Goal: Task Accomplishment & Management: Complete application form

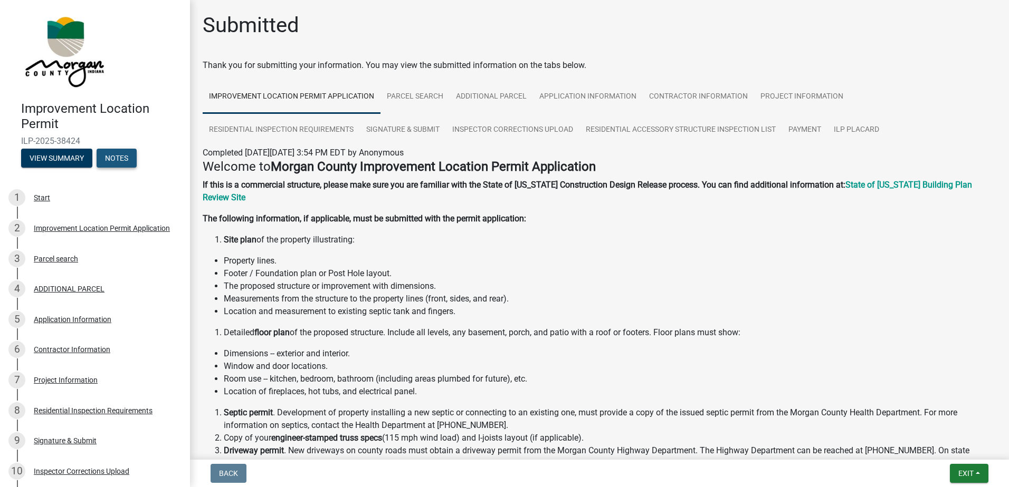
click at [115, 151] on button "Notes" at bounding box center [117, 158] width 40 height 19
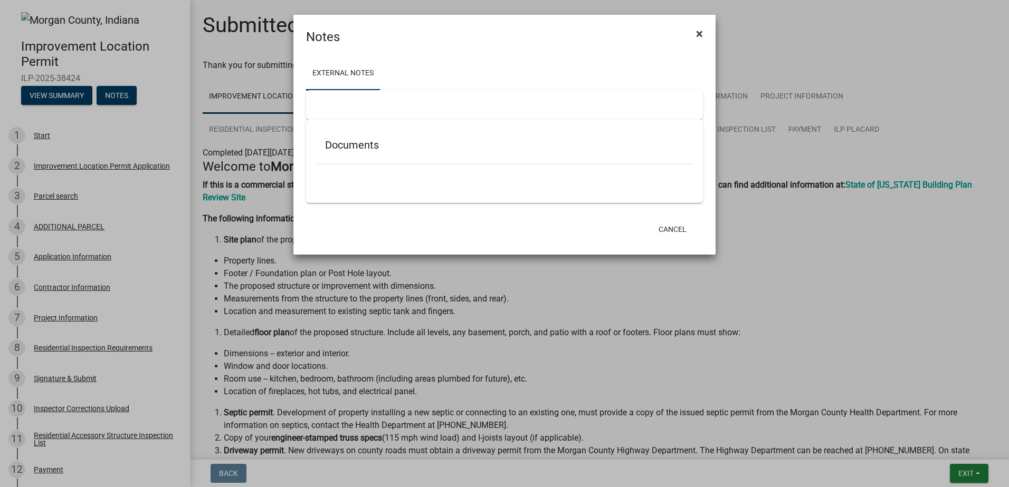
click at [697, 32] on span "×" at bounding box center [699, 33] width 7 height 15
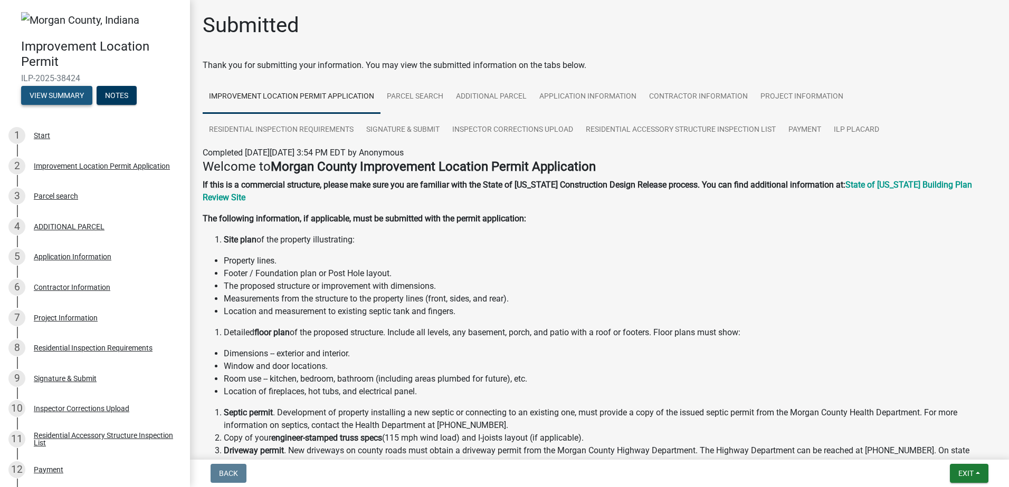
click at [67, 92] on button "View Summary" at bounding box center [56, 95] width 71 height 19
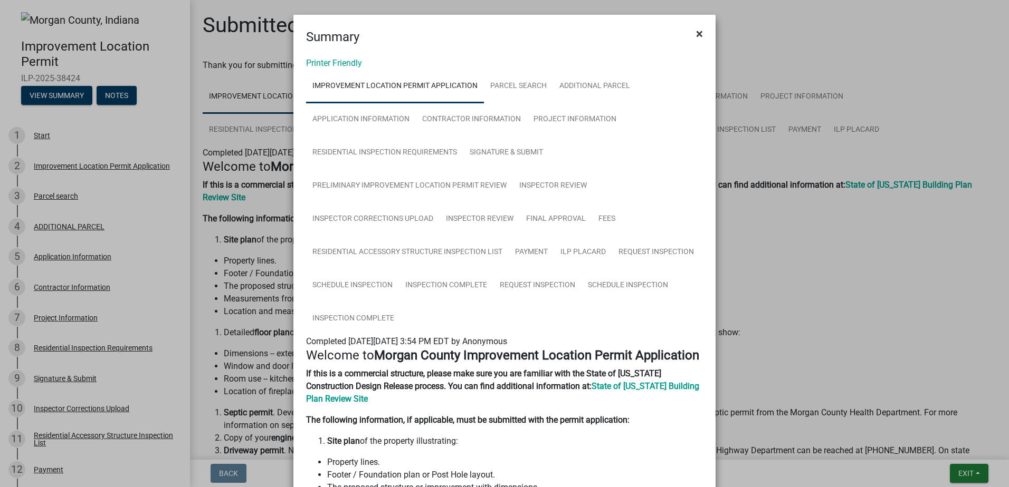
click at [696, 32] on span "×" at bounding box center [699, 33] width 7 height 15
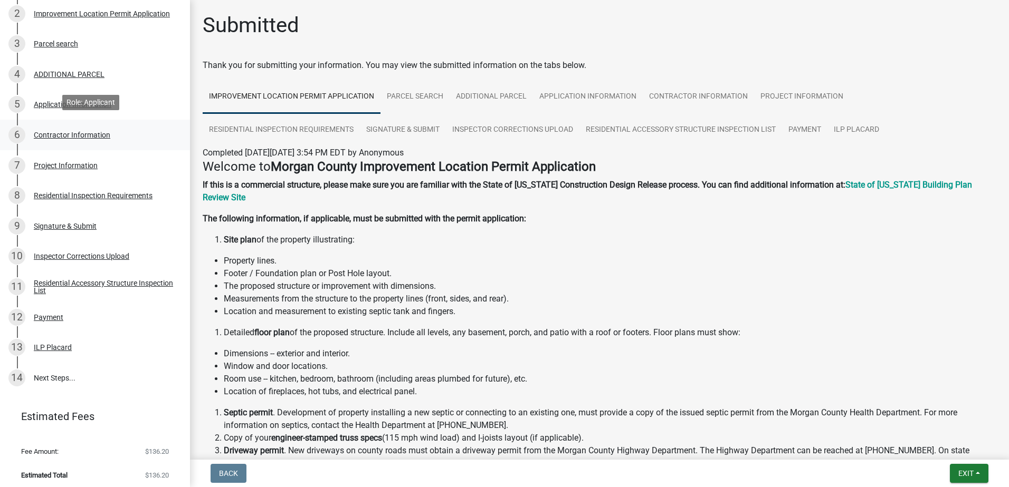
scroll to position [157, 0]
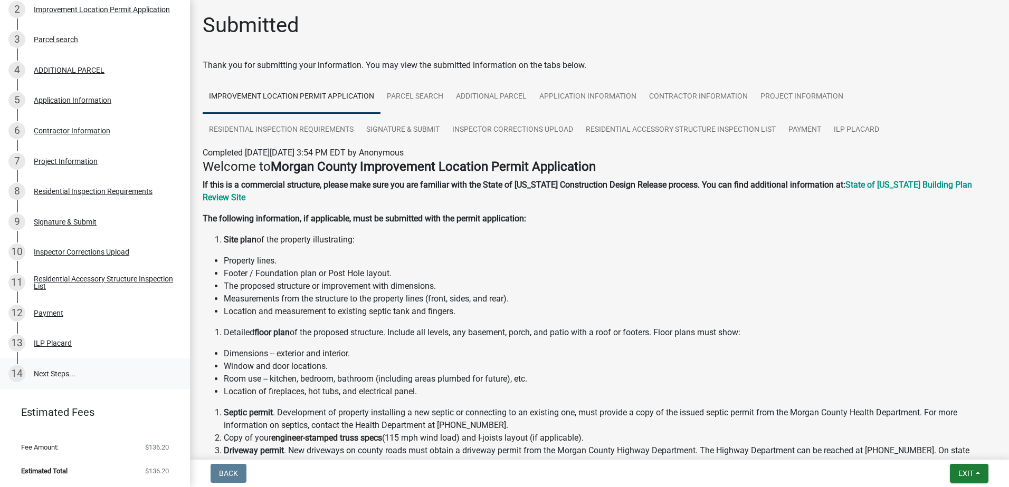
click at [54, 371] on link "14 Next Steps..." at bounding box center [95, 374] width 190 height 31
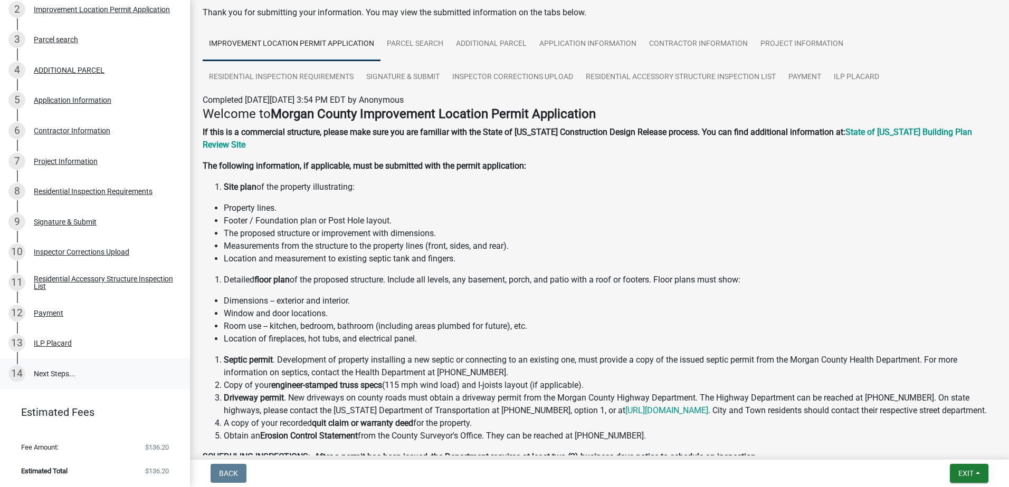
click at [51, 373] on link "14 Next Steps..." at bounding box center [95, 374] width 190 height 31
click at [56, 341] on div "ILP Placard" at bounding box center [53, 343] width 38 height 7
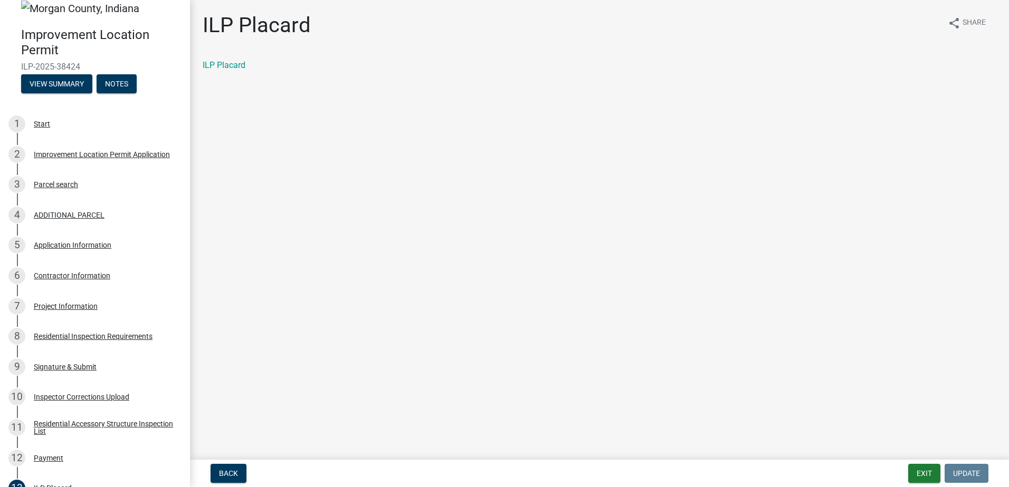
scroll to position [0, 0]
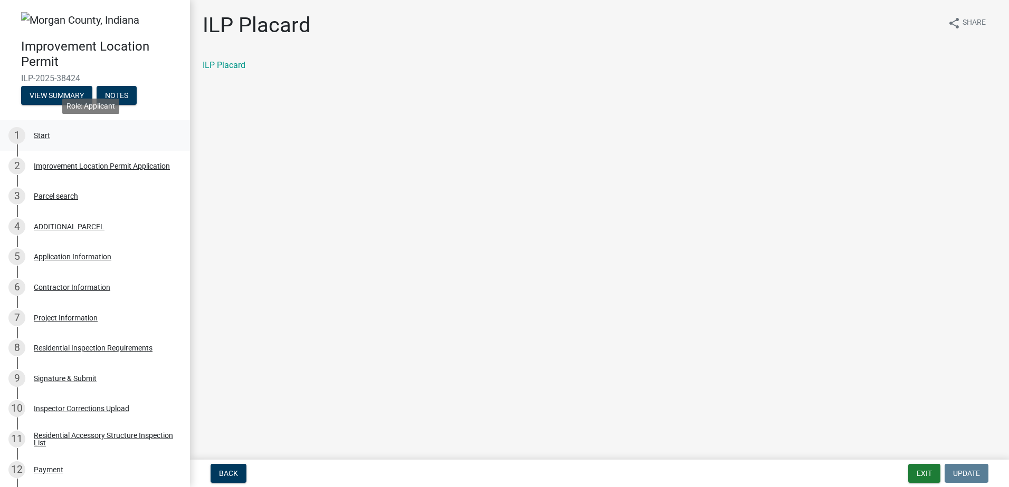
click at [40, 132] on div "Start" at bounding box center [42, 135] width 16 height 7
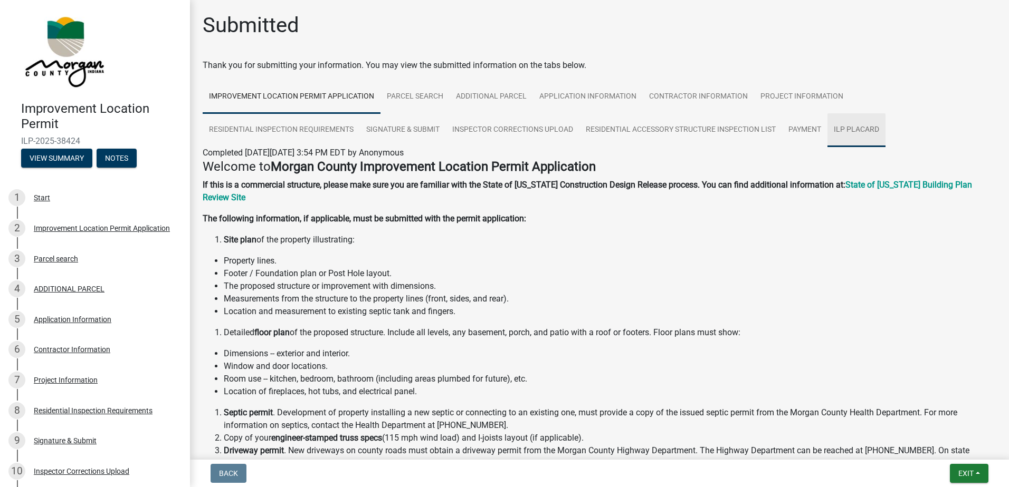
click at [842, 125] on link "ILP Placard" at bounding box center [856, 130] width 58 height 34
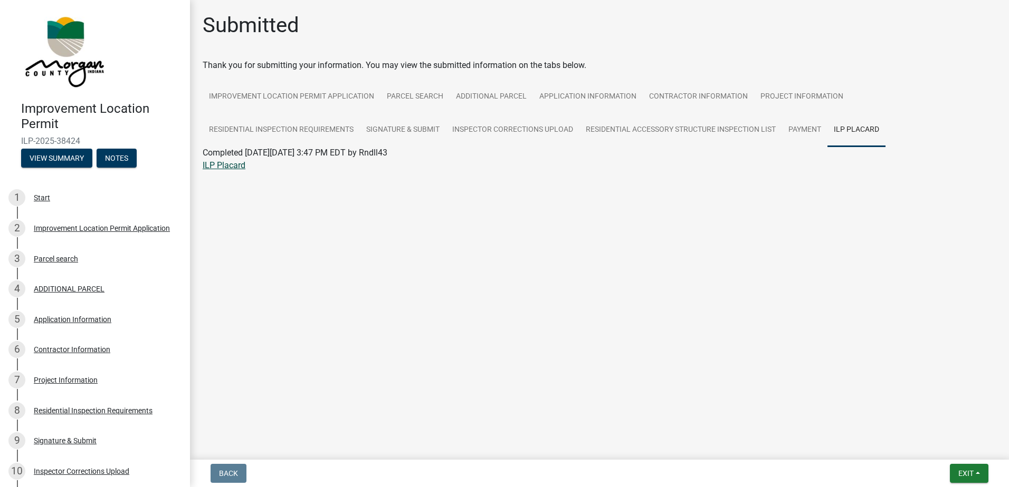
click at [233, 167] on link "ILP Placard" at bounding box center [224, 165] width 43 height 10
click at [799, 128] on link "Payment" at bounding box center [804, 130] width 45 height 34
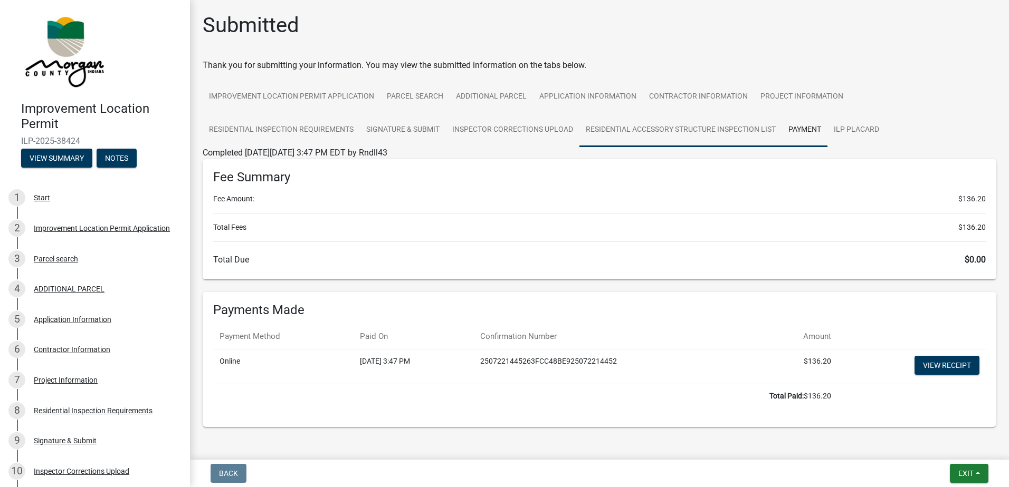
click at [664, 128] on link "Residential Accessory Structure Inspection List" at bounding box center [680, 130] width 203 height 34
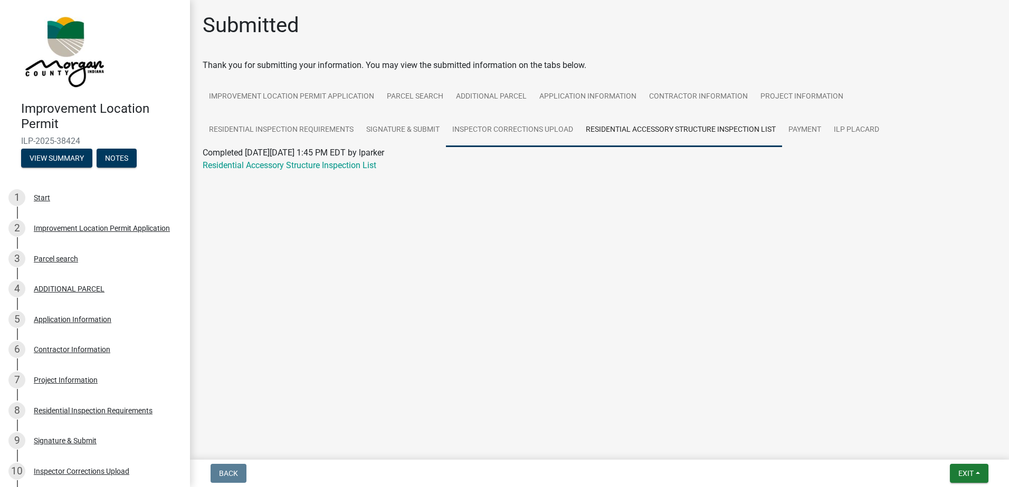
click at [499, 127] on link "Inspector Corrections Upload" at bounding box center [512, 130] width 133 height 34
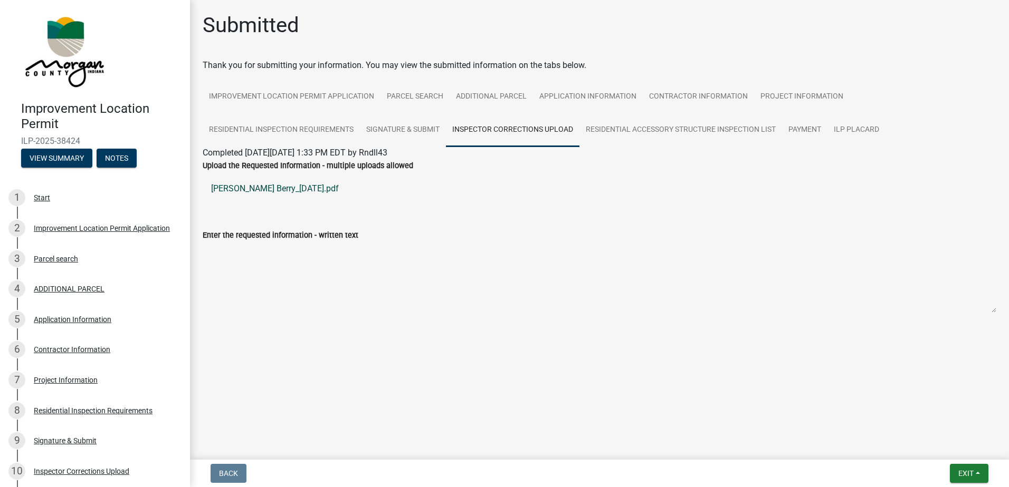
click at [279, 185] on link "[PERSON_NAME] Berry_[DATE].pdf" at bounding box center [599, 188] width 793 height 25
click at [414, 127] on link "Signature & Submit" at bounding box center [403, 130] width 86 height 34
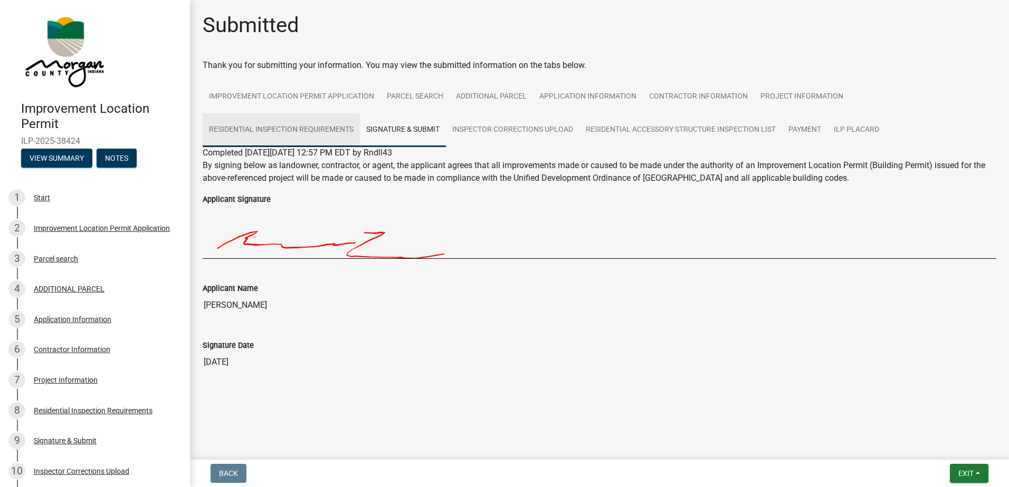
click at [311, 125] on link "Residential Inspection Requirements" at bounding box center [281, 130] width 157 height 34
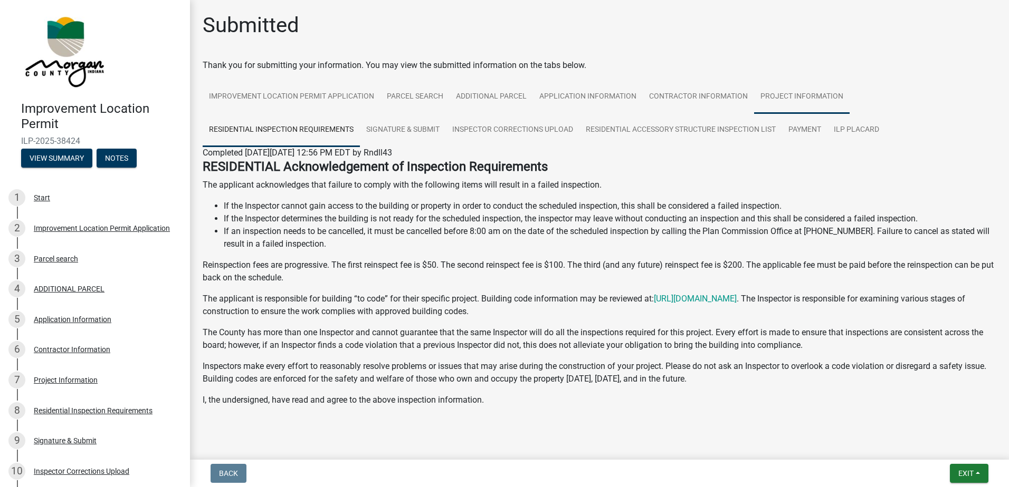
click at [782, 96] on link "Project Information" at bounding box center [801, 97] width 95 height 34
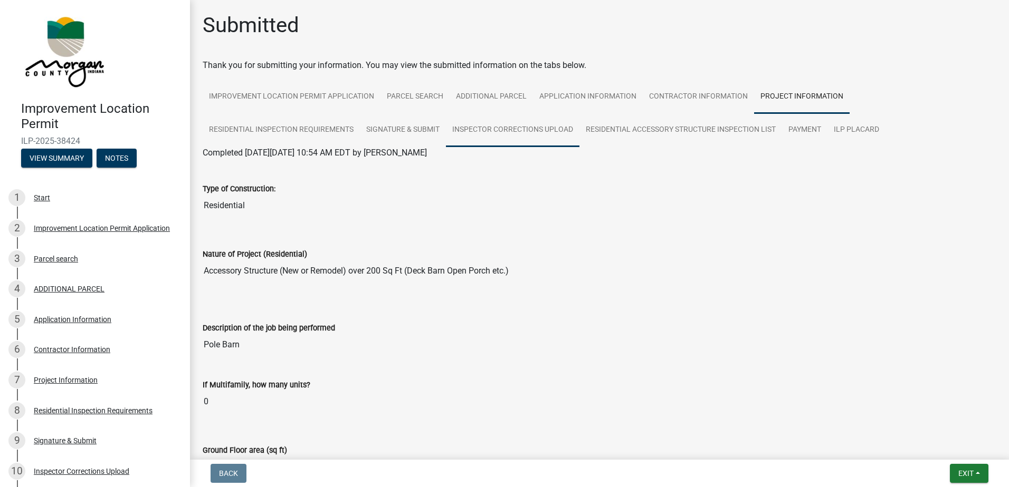
click at [527, 127] on link "Inspector Corrections Upload" at bounding box center [512, 130] width 133 height 34
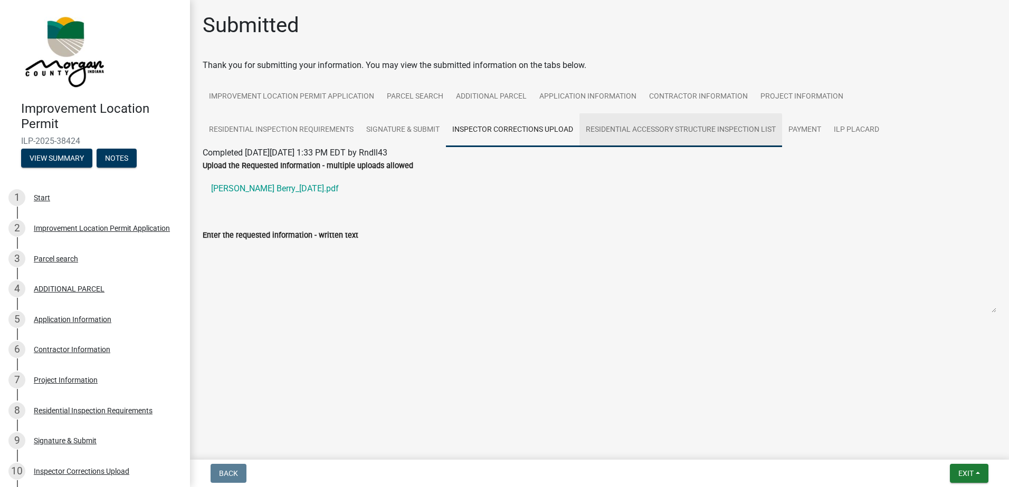
click at [650, 127] on link "Residential Accessory Structure Inspection List" at bounding box center [680, 130] width 203 height 34
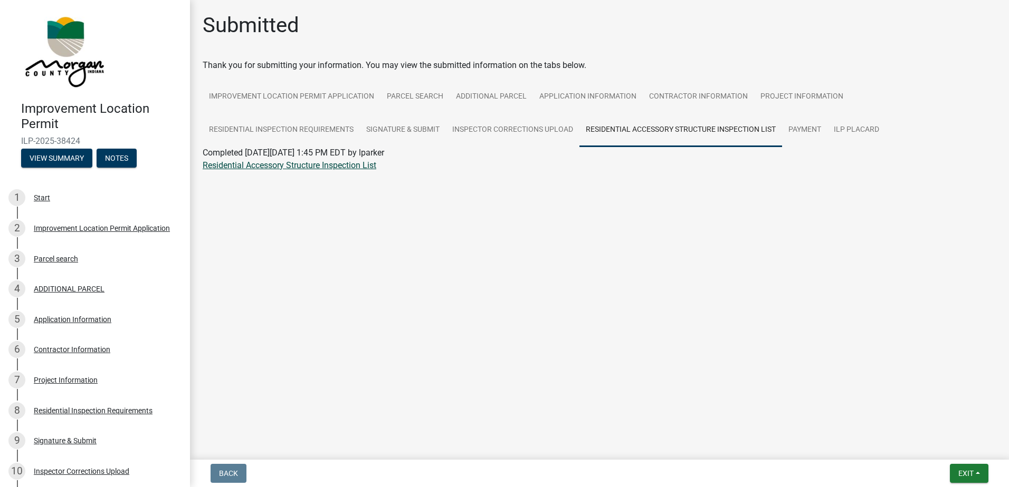
click at [347, 162] on link "Residential Accessory Structure Inspection List" at bounding box center [290, 165] width 174 height 10
click at [843, 126] on link "ILP Placard" at bounding box center [856, 130] width 58 height 34
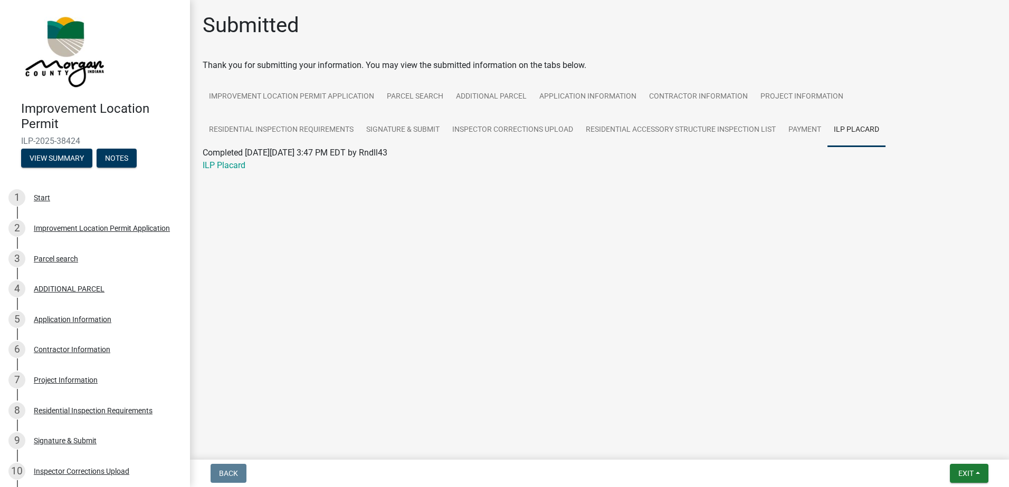
click at [855, 129] on link "ILP Placard" at bounding box center [856, 130] width 58 height 34
click at [225, 165] on link "ILP Placard" at bounding box center [224, 165] width 43 height 10
